Goal: Use online tool/utility

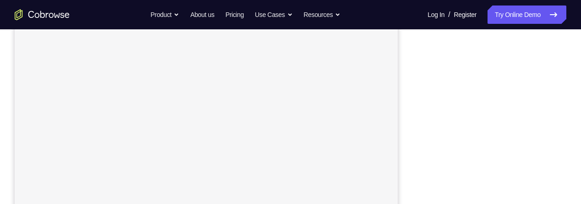
scroll to position [117, 0]
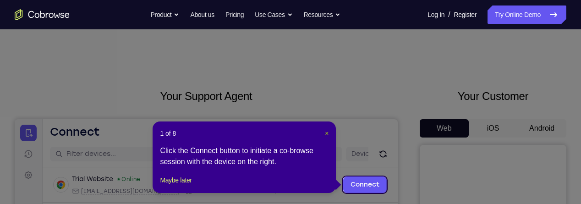
click at [327, 134] on span "×" at bounding box center [327, 133] width 4 height 7
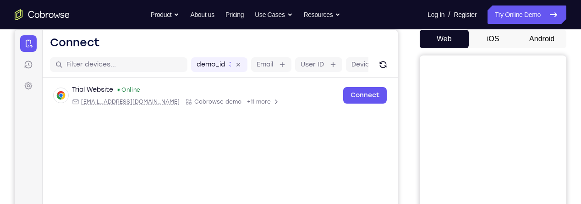
scroll to position [86, 0]
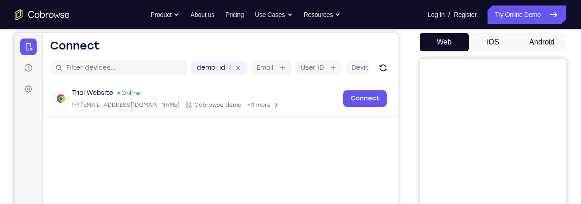
click at [529, 46] on button "Android" at bounding box center [541, 42] width 49 height 18
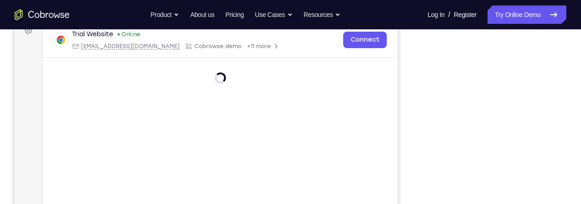
scroll to position [144, 0]
click at [568, 100] on div "Your Support Agent Your Customer Web iOS Android Next Steps We’d be happy to gi…" at bounding box center [290, 187] width 581 height 604
click at [568, 110] on div "Your Support Agent Your Customer Web iOS Android Next Steps We’d be happy to gi…" at bounding box center [290, 187] width 581 height 604
click at [566, 101] on div at bounding box center [493, 141] width 147 height 282
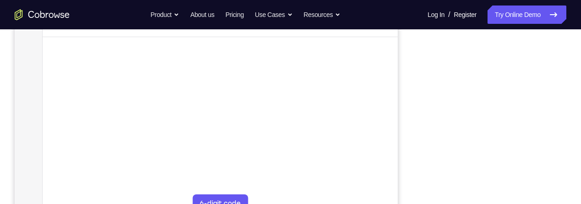
scroll to position [201, 0]
